Goal: Entertainment & Leisure: Consume media (video, audio)

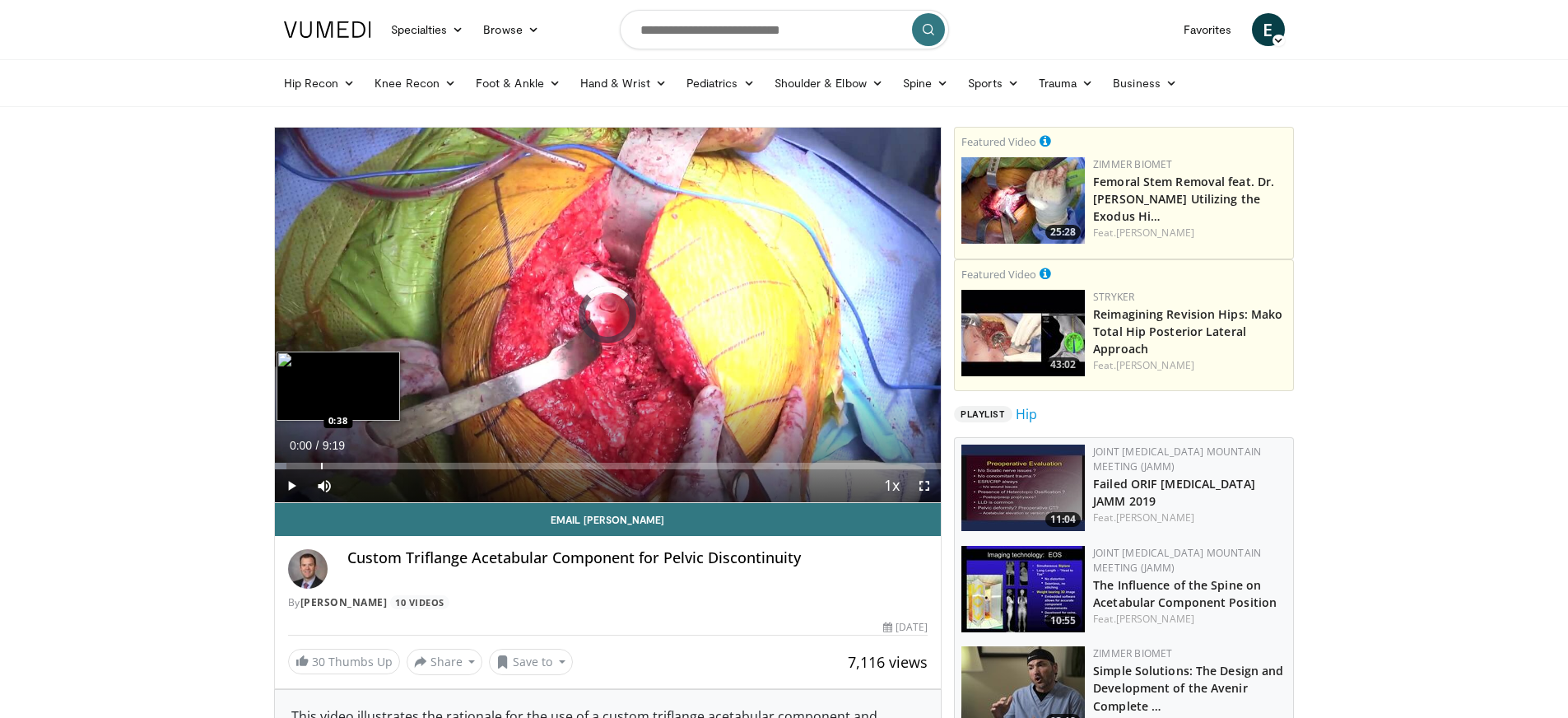
click at [320, 461] on div "Loaded : 1.79% 0:00 0:38" at bounding box center [608, 461] width 667 height 16
click at [352, 460] on div "Loaded : 28.61% 0:38 1:04" at bounding box center [608, 461] width 667 height 16
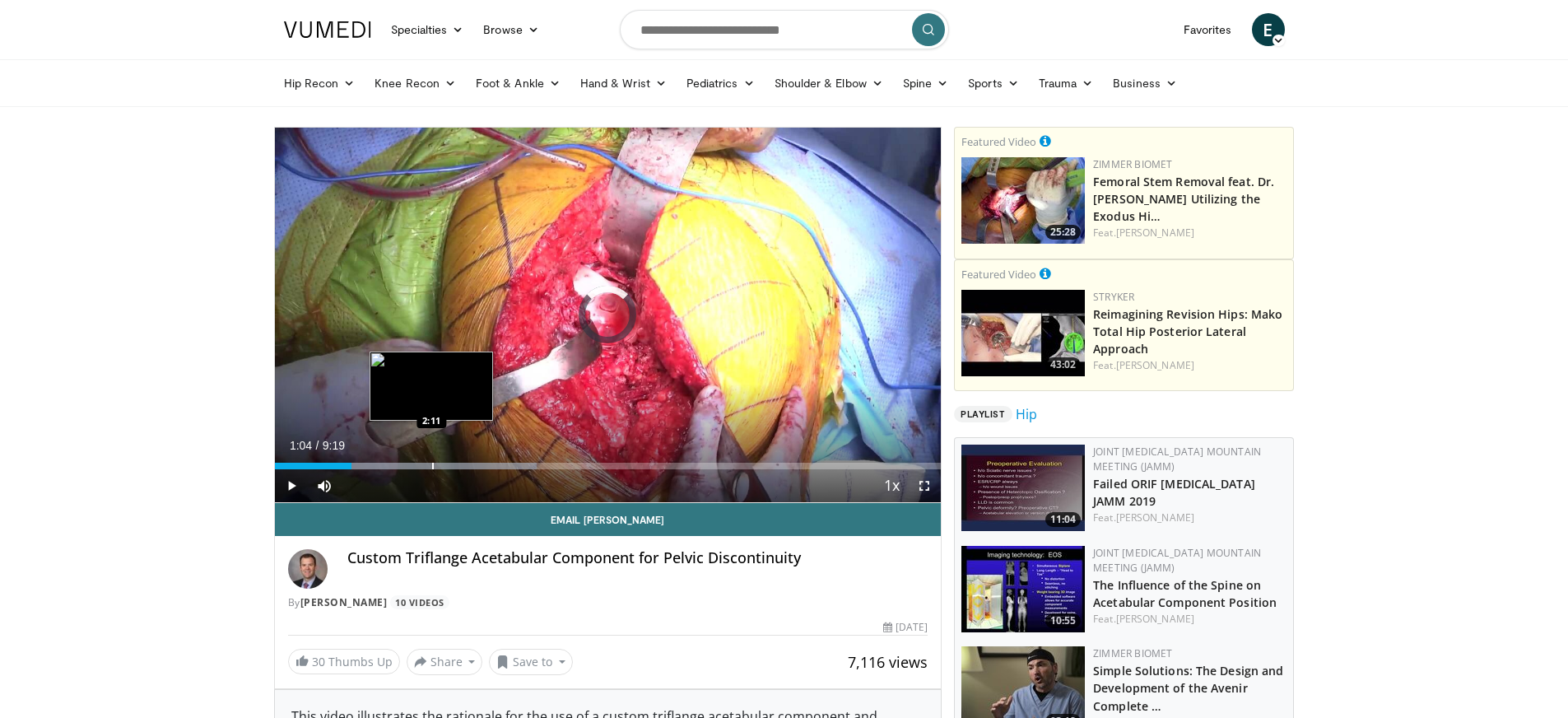
click at [432, 467] on div "Progress Bar" at bounding box center [433, 466] width 2 height 7
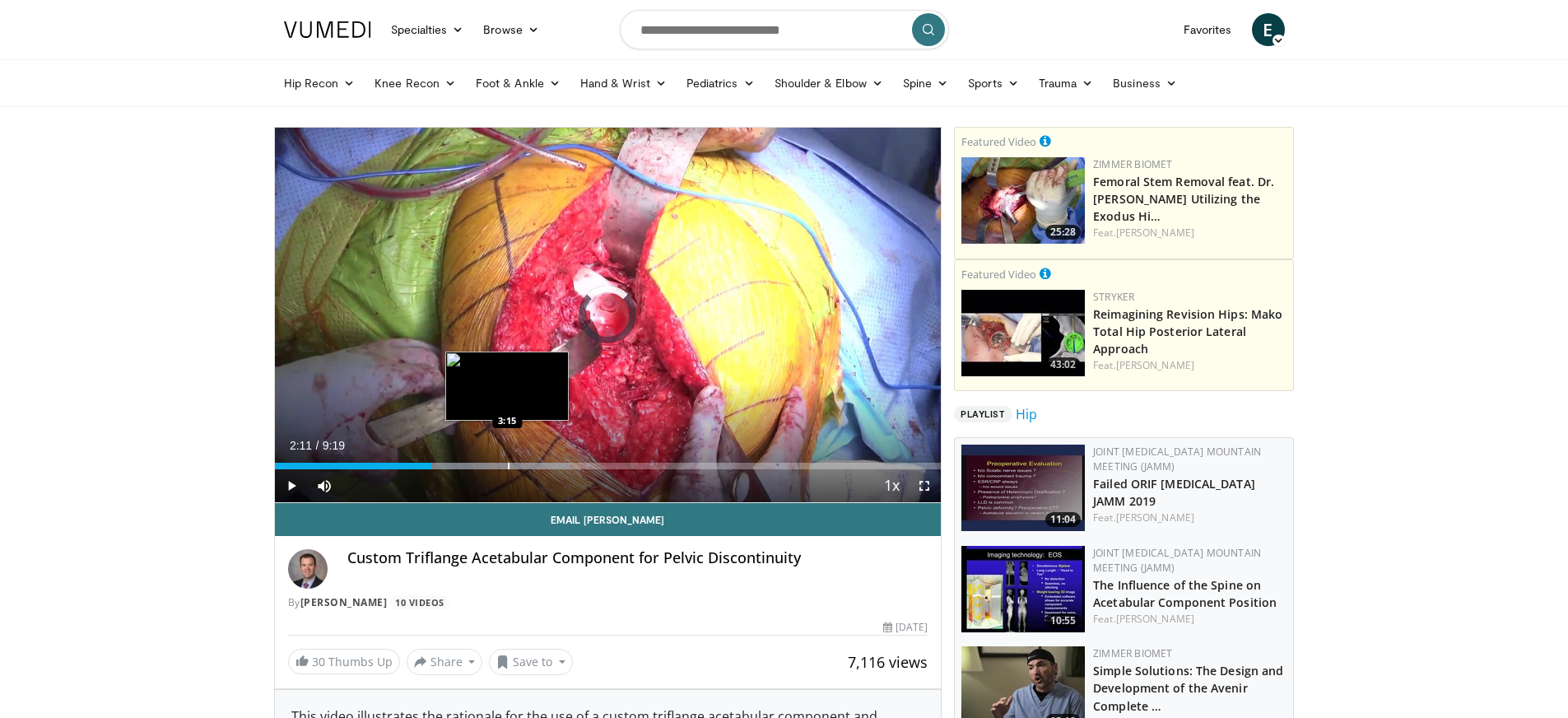
click at [507, 465] on div "Progress Bar" at bounding box center [508, 466] width 2 height 7
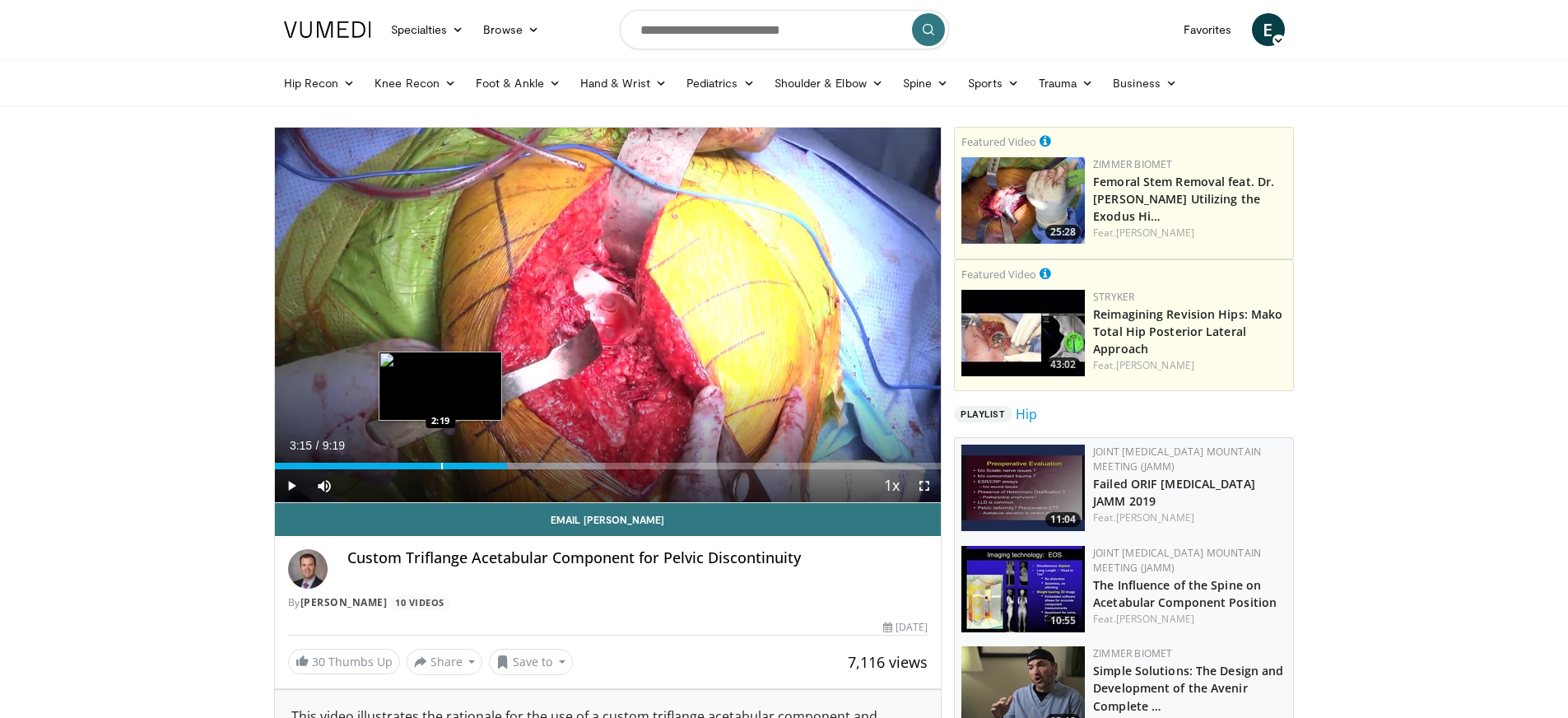
click at [441, 465] on div "Progress Bar" at bounding box center [442, 466] width 2 height 7
click at [295, 487] on span "Video Player" at bounding box center [291, 486] width 33 height 33
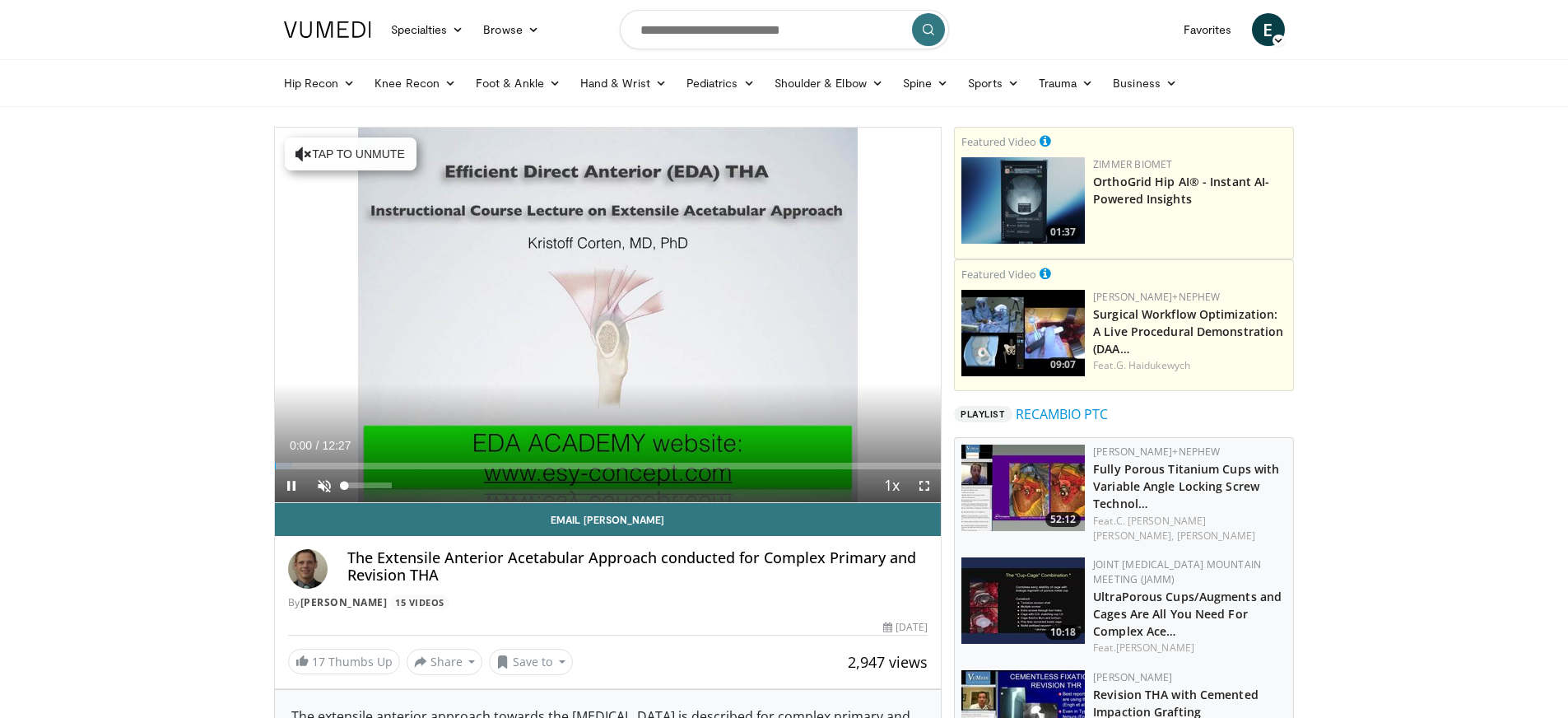
click at [321, 481] on span "Video Player" at bounding box center [324, 486] width 33 height 33
click at [924, 483] on span "Video Player" at bounding box center [924, 486] width 33 height 33
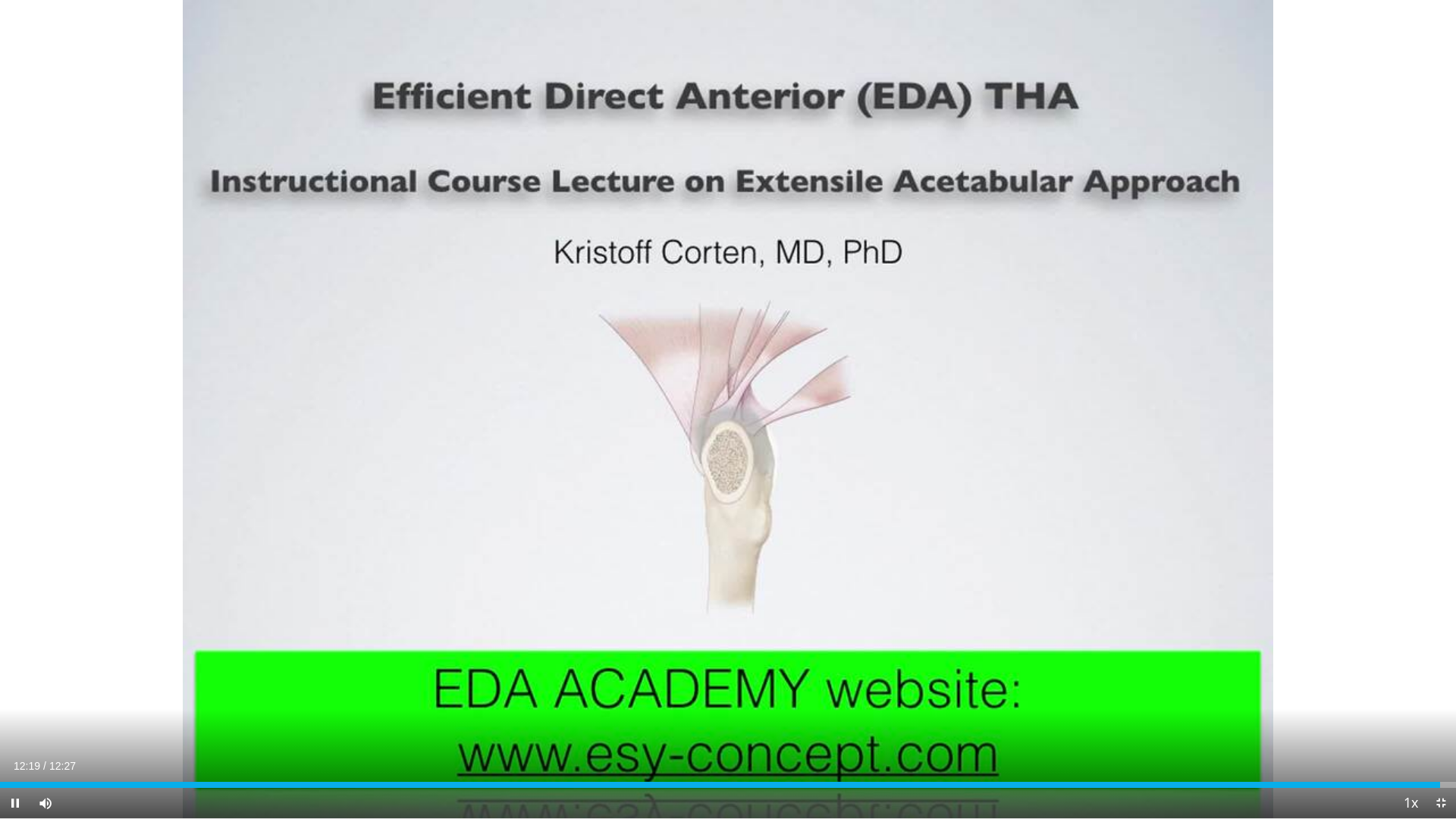
click at [1444, 660] on span "Video Player" at bounding box center [1441, 803] width 30 height 30
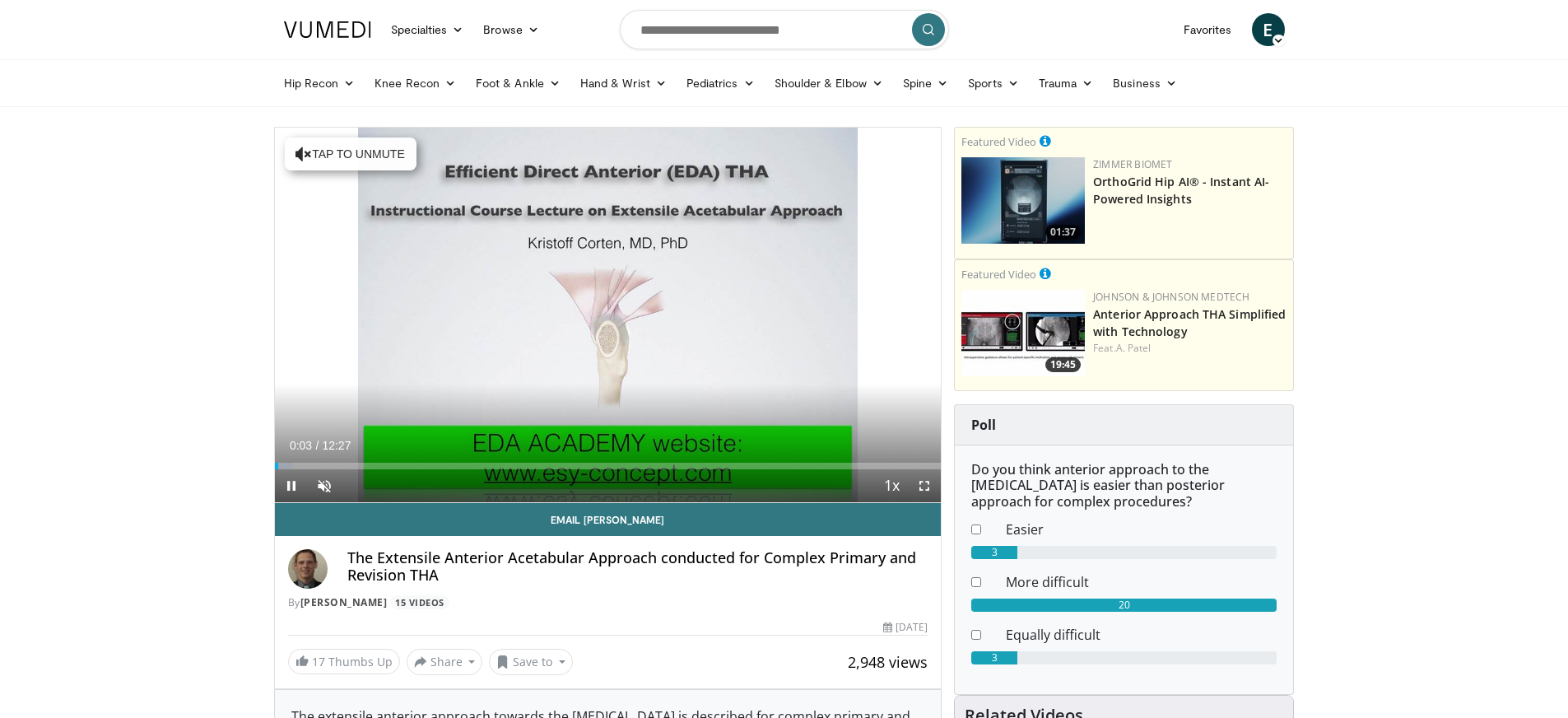
click at [924, 483] on span "Video Player" at bounding box center [924, 486] width 33 height 33
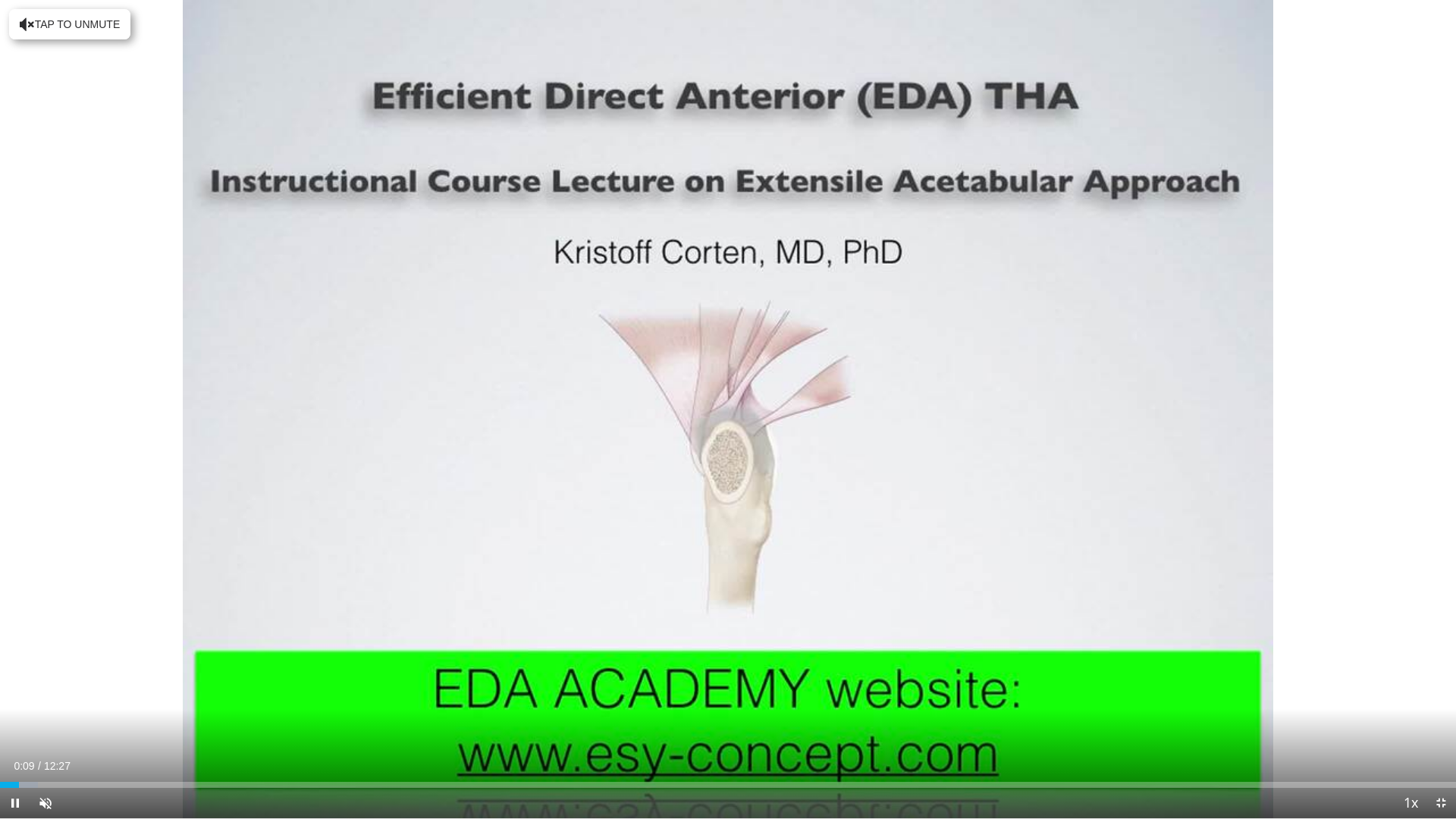
click at [17, 660] on span "Video Player" at bounding box center [15, 803] width 30 height 30
